Goal: Task Accomplishment & Management: Use online tool/utility

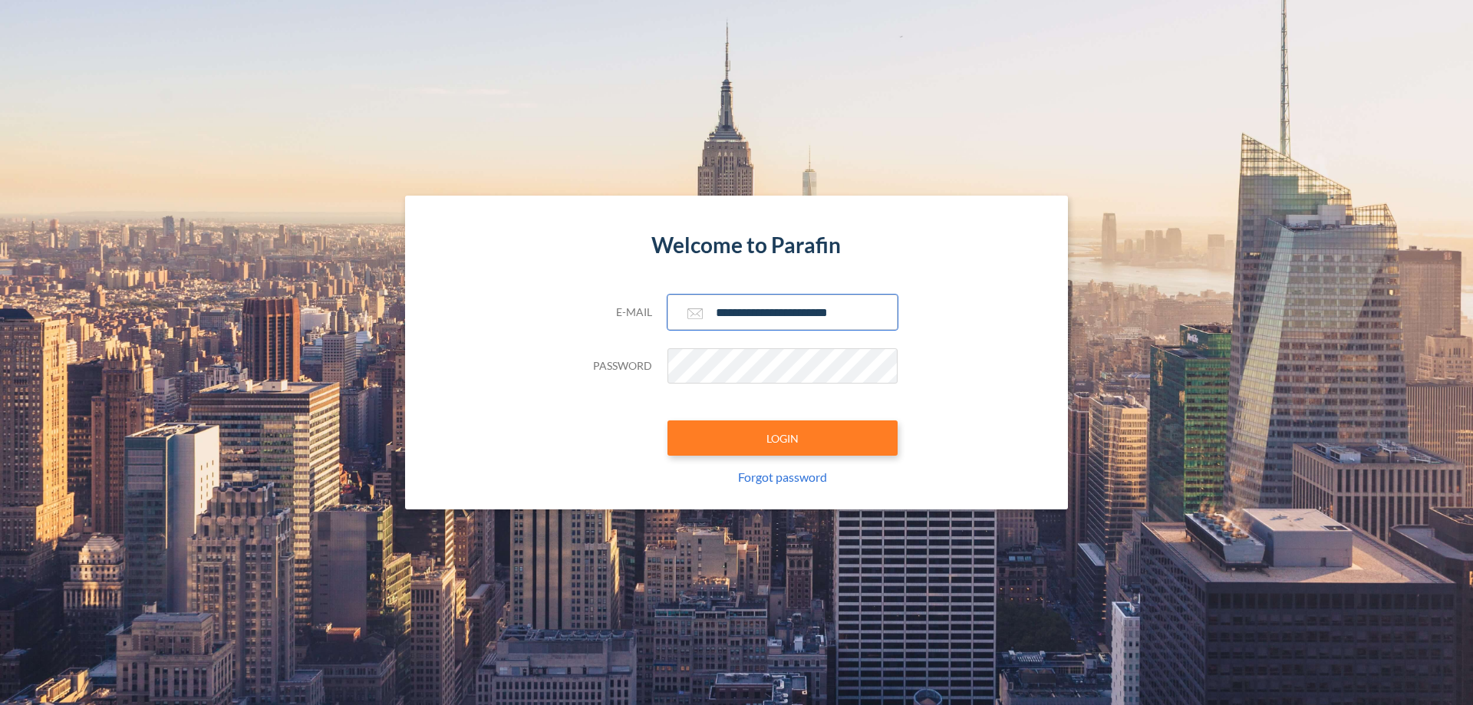
type input "**********"
click at [782, 438] on button "LOGIN" at bounding box center [782, 437] width 230 height 35
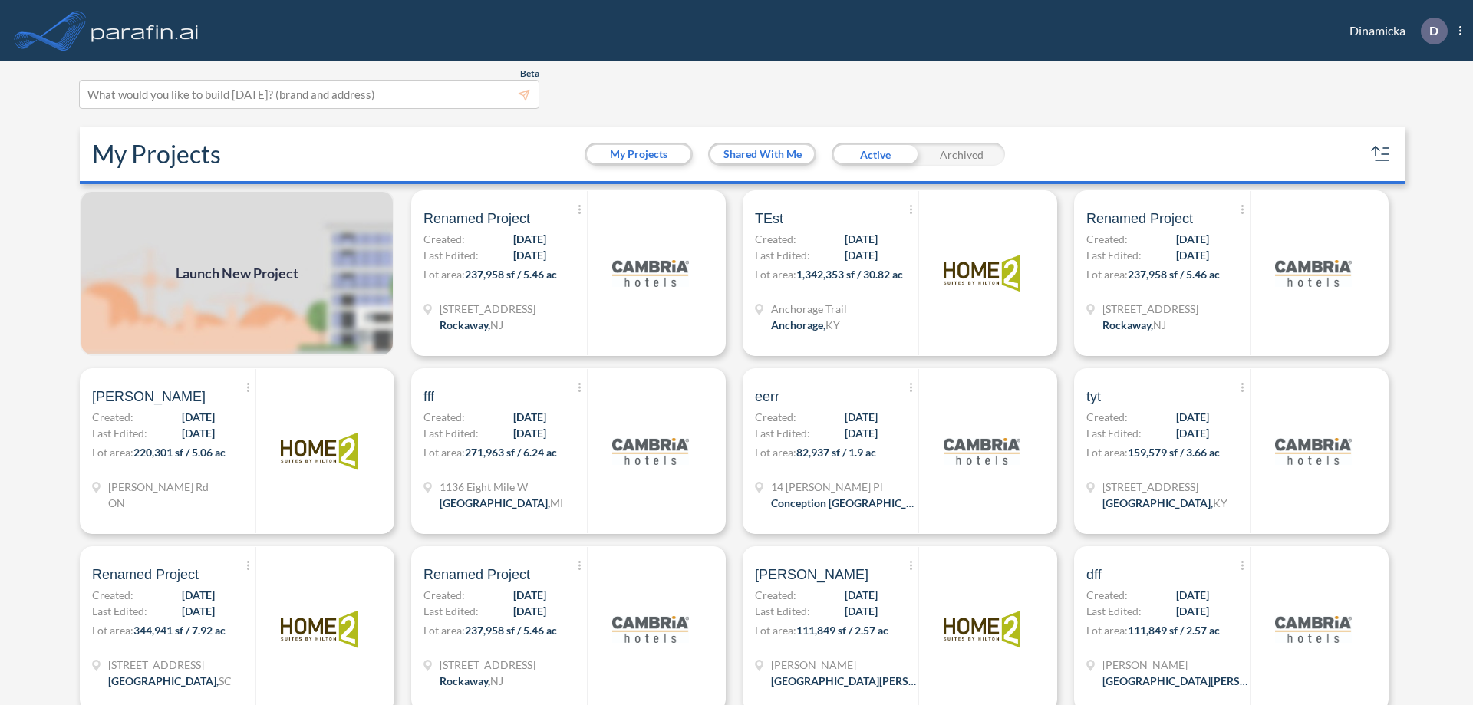
scroll to position [4, 0]
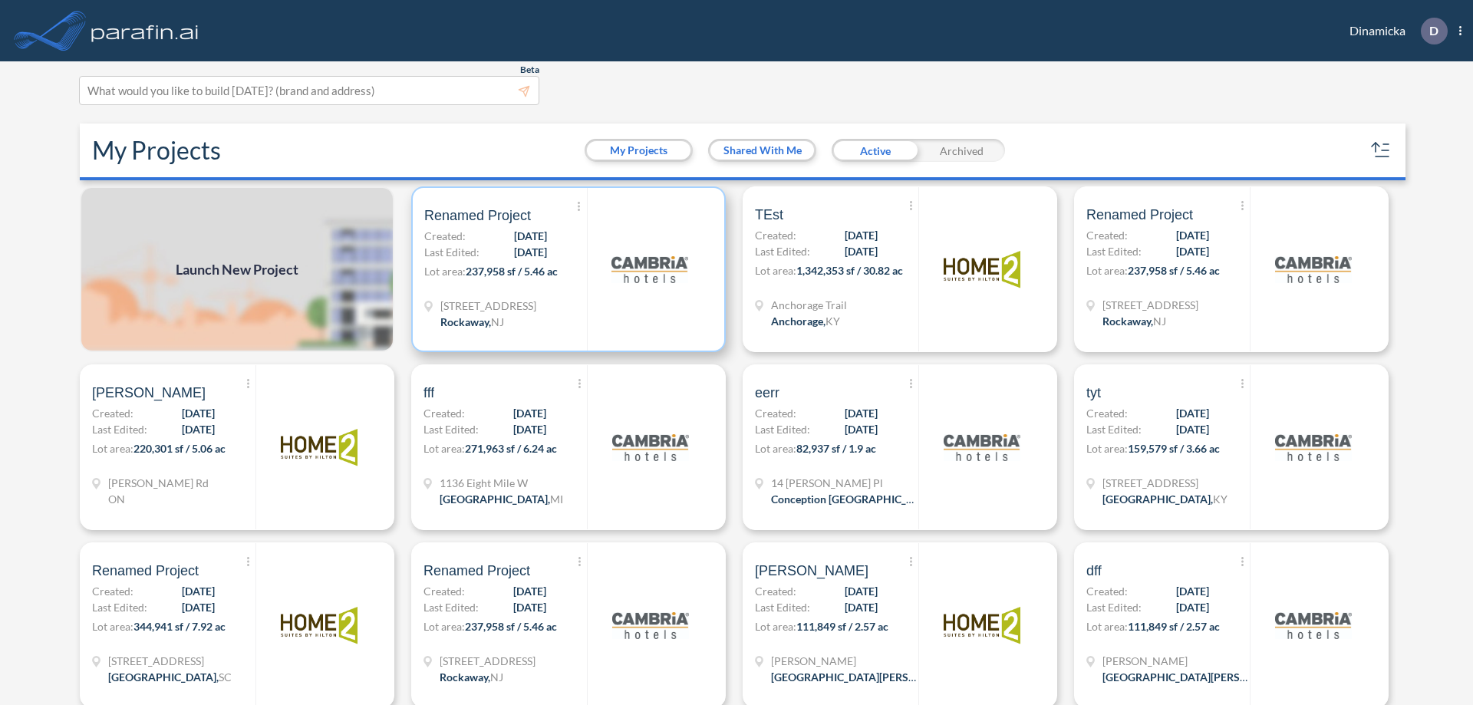
click at [565, 269] on p "Lot area: 237,958 sf / 5.46 ac" at bounding box center [505, 274] width 163 height 22
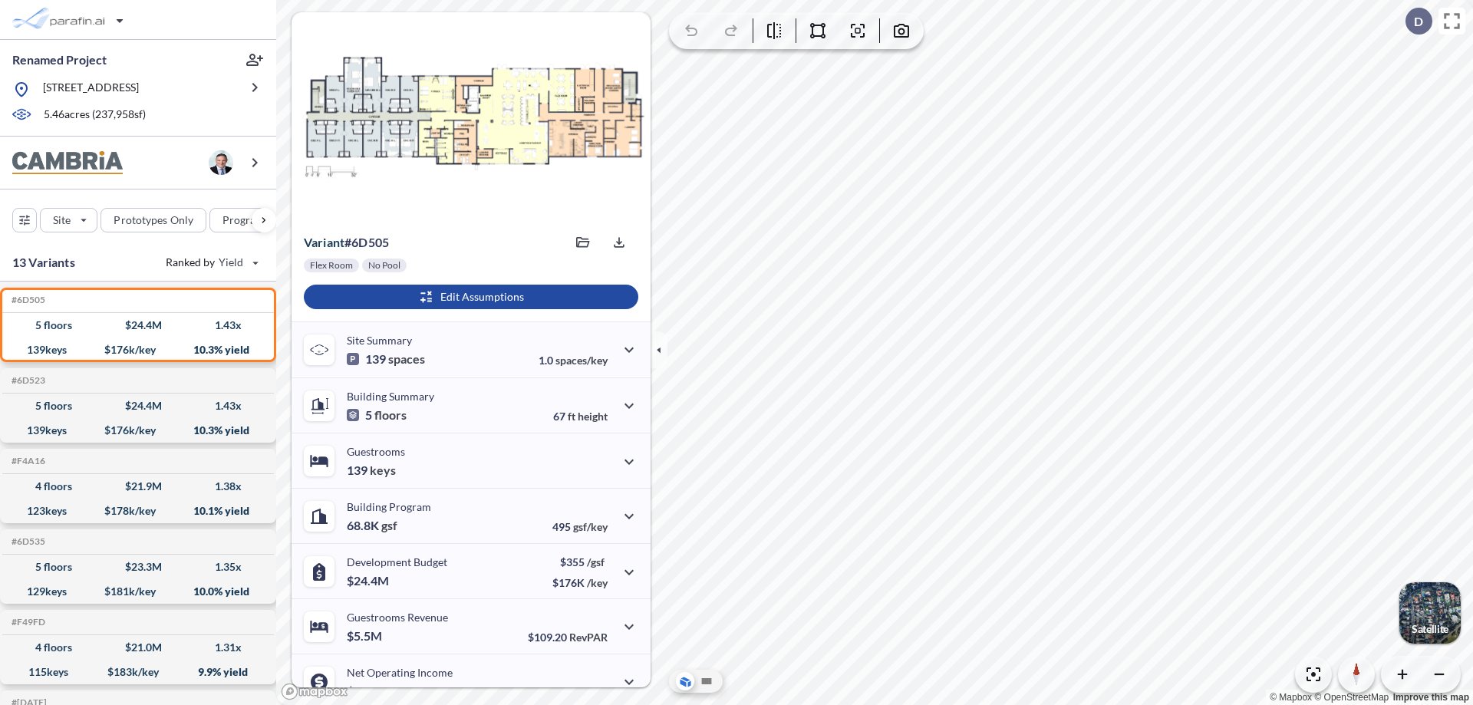
scroll to position [77, 0]
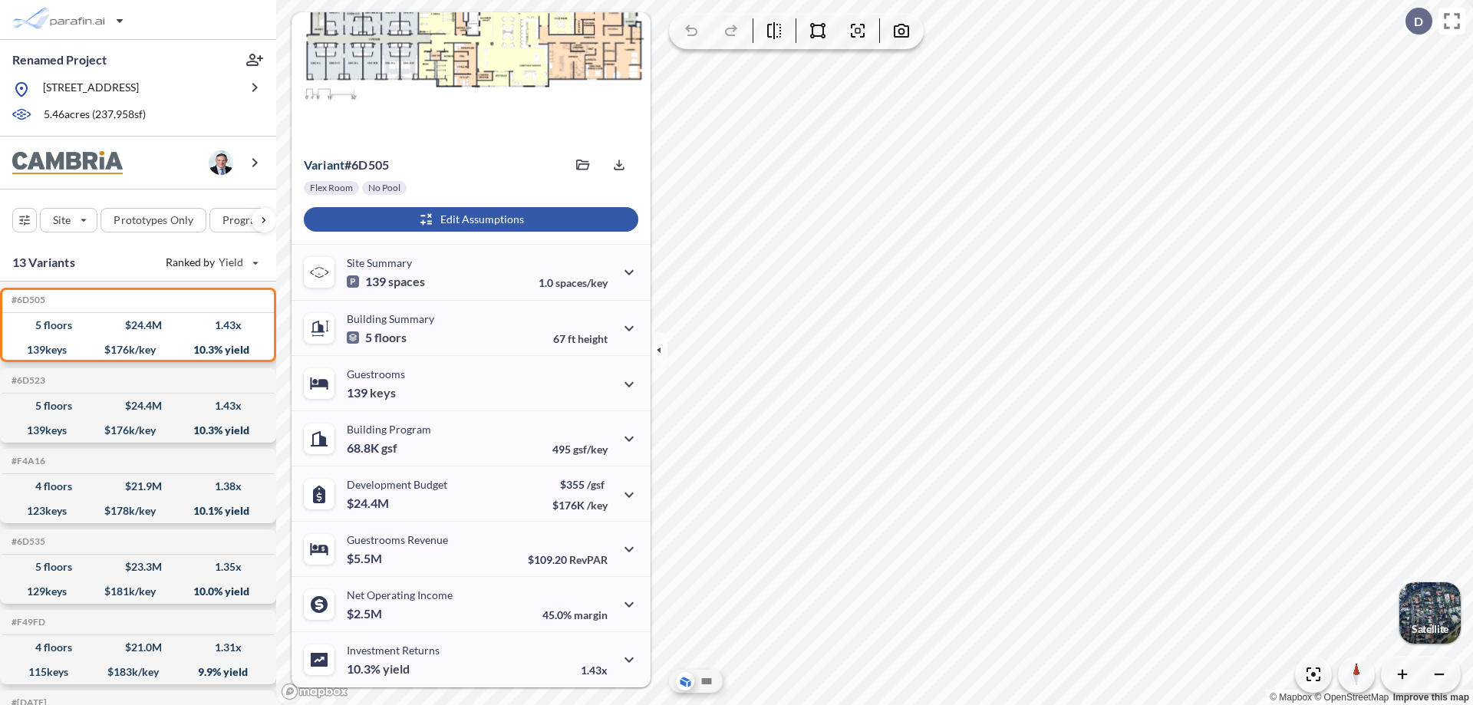
click at [469, 219] on div "button" at bounding box center [471, 219] width 334 height 25
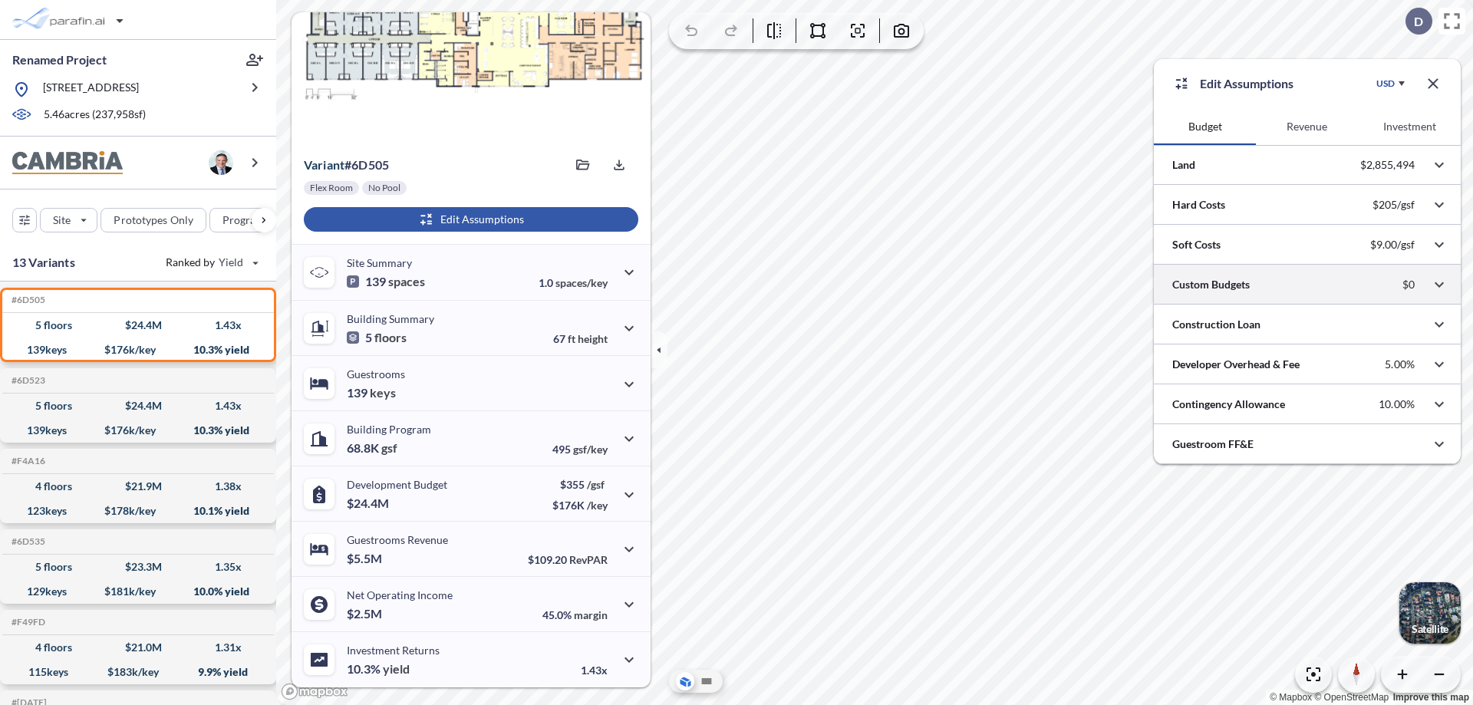
click at [1307, 285] on div at bounding box center [1307, 284] width 307 height 39
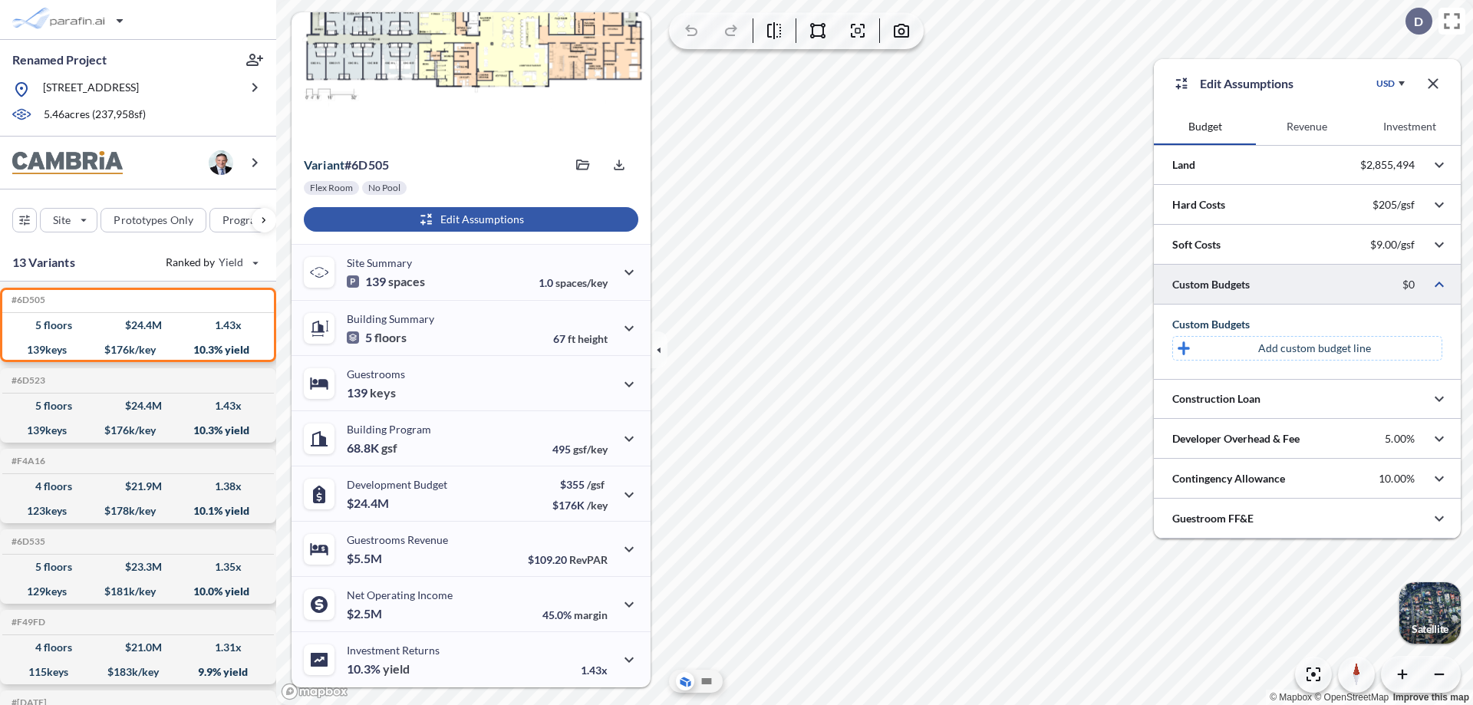
click at [1314, 348] on p "Add custom budget line" at bounding box center [1314, 348] width 113 height 15
